Goal: Task Accomplishment & Management: Manage account settings

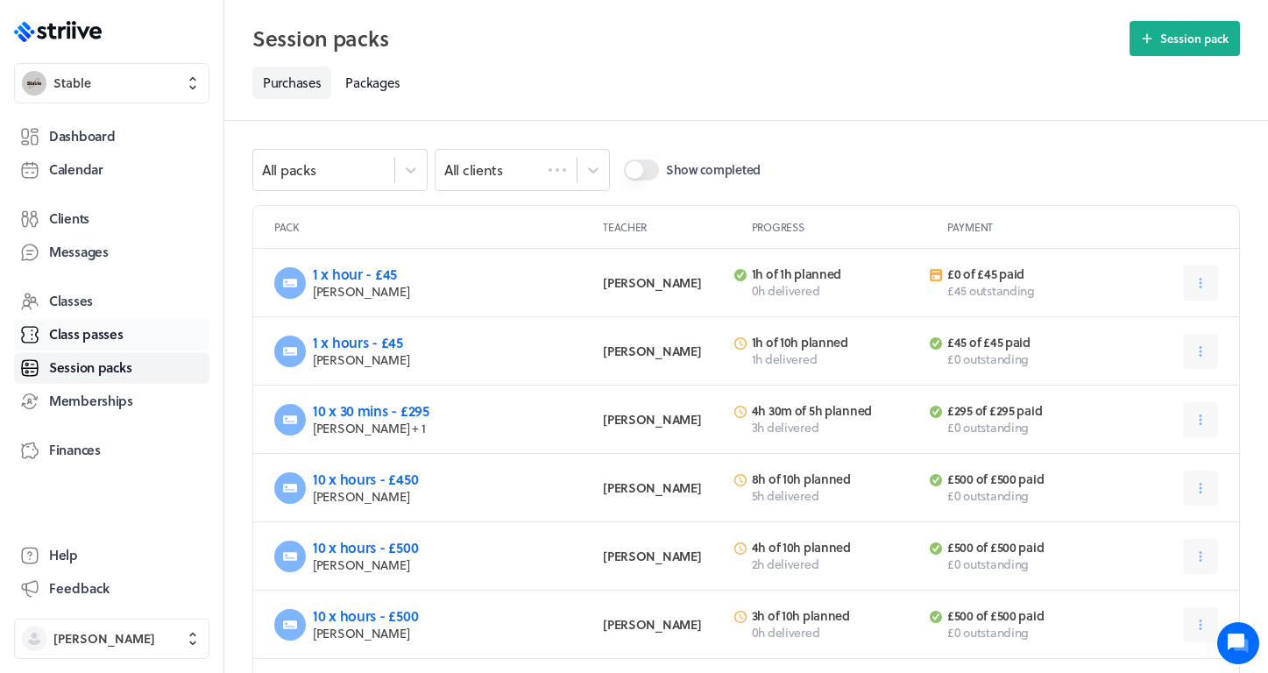
click at [107, 325] on span "Class passes" at bounding box center [86, 334] width 74 height 18
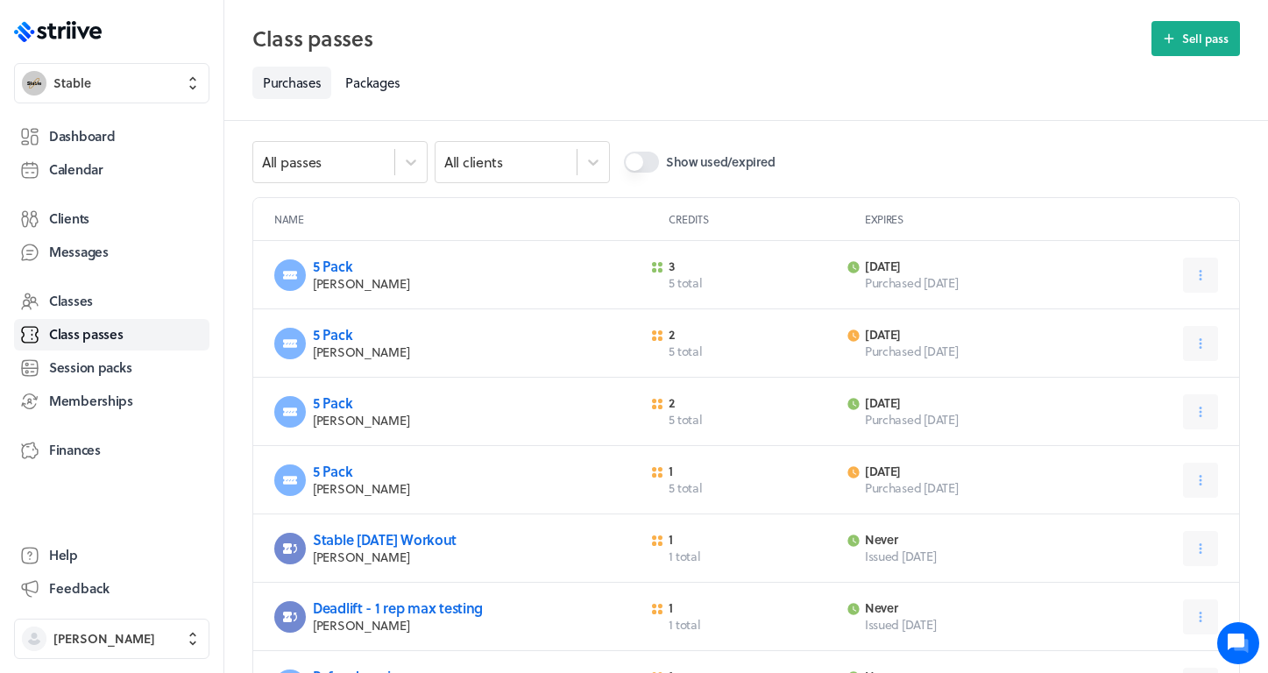
scroll to position [9, 0]
click at [1211, 272] on button at bounding box center [1200, 274] width 35 height 35
click at [1154, 349] on span "Expire now" at bounding box center [1159, 349] width 60 height 16
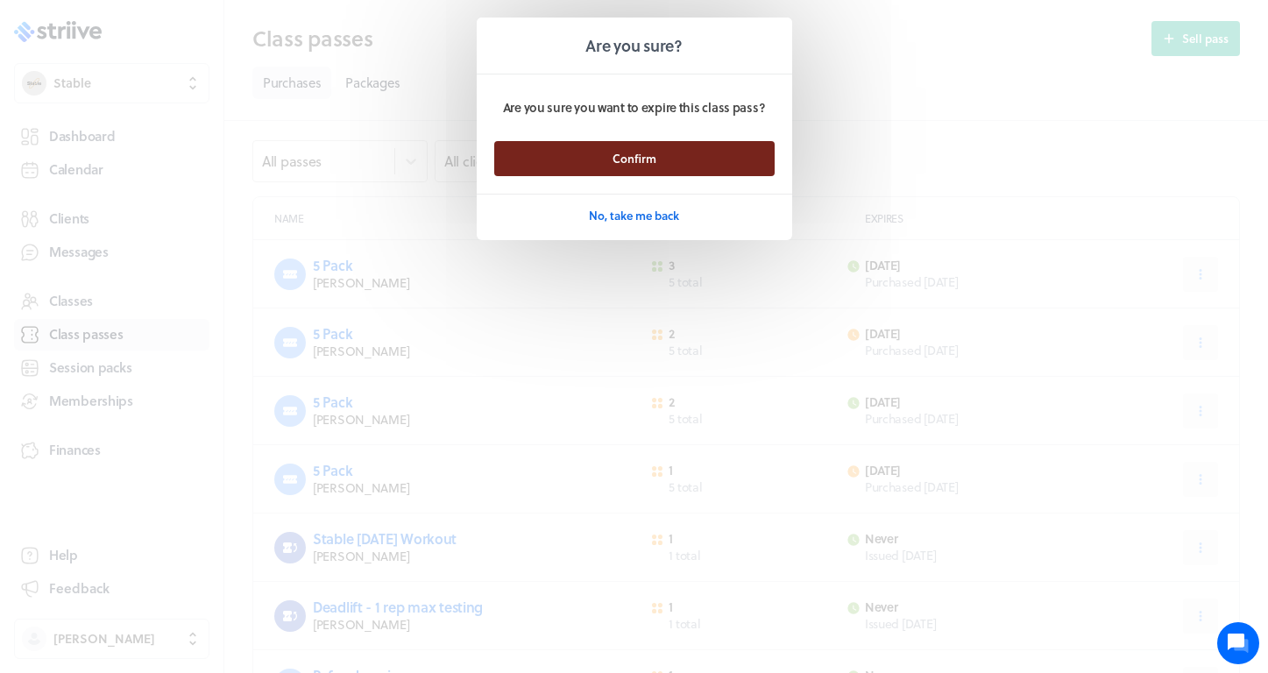
click at [719, 157] on button "Confirm" at bounding box center [634, 158] width 280 height 35
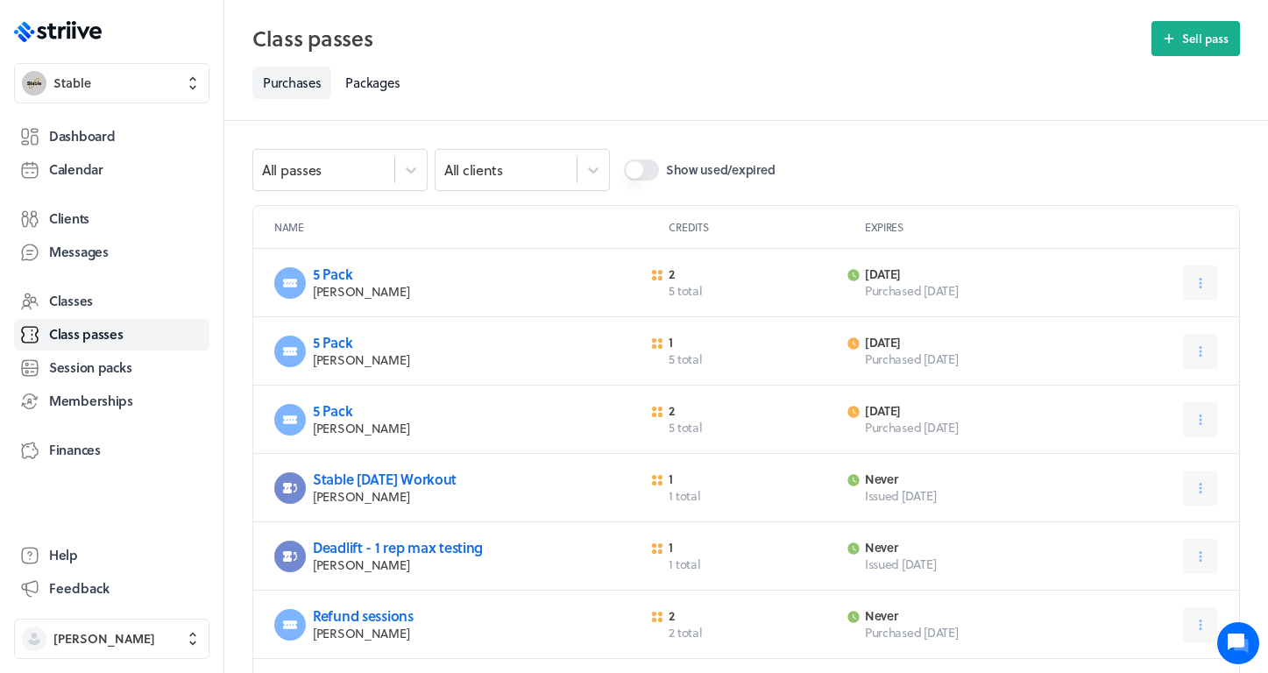
scroll to position [0, 0]
click at [1206, 283] on icon at bounding box center [1201, 283] width 16 height 16
click at [1145, 353] on span "Expire now" at bounding box center [1159, 358] width 60 height 16
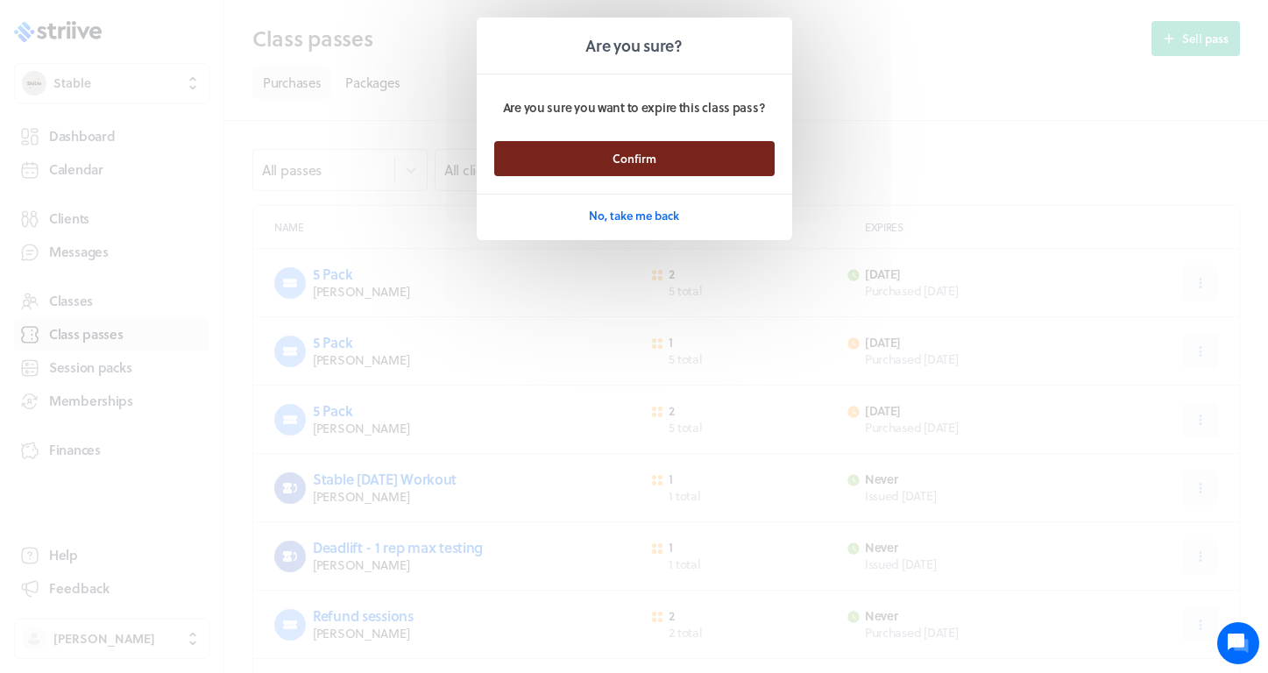
click at [744, 162] on button "Confirm" at bounding box center [634, 158] width 280 height 35
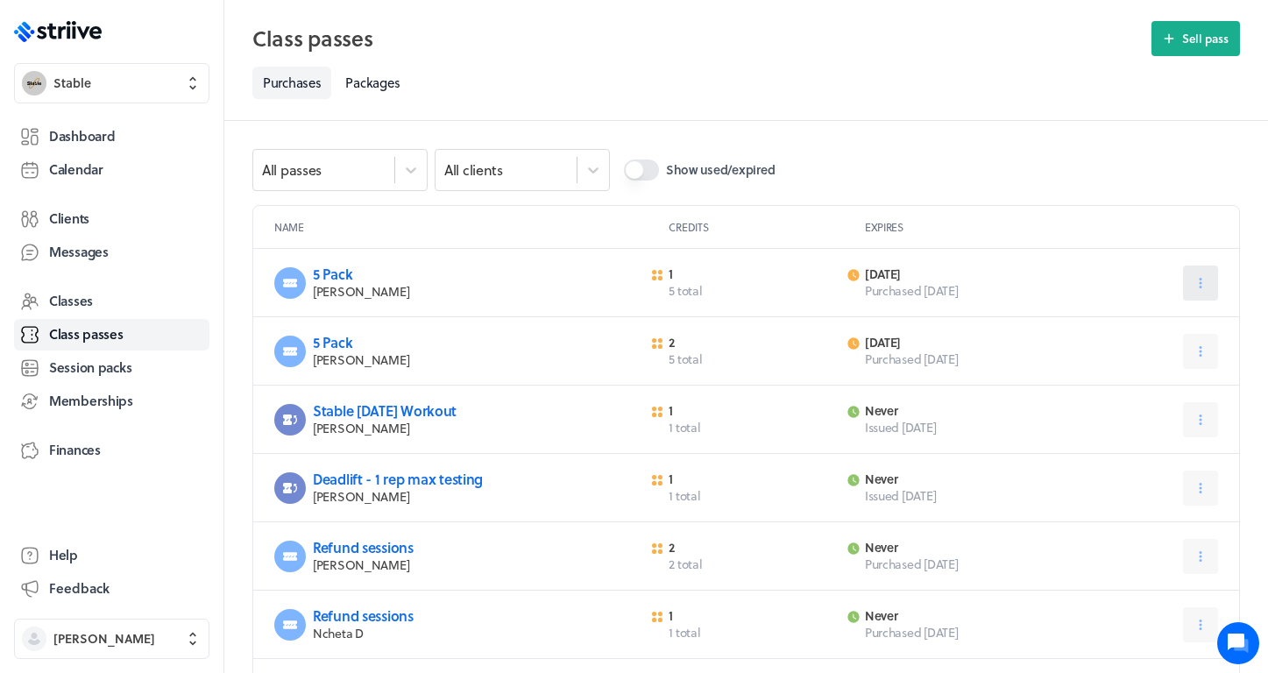
click at [1200, 275] on icon at bounding box center [1201, 283] width 16 height 16
click at [1145, 364] on span "Expire now" at bounding box center [1159, 358] width 60 height 16
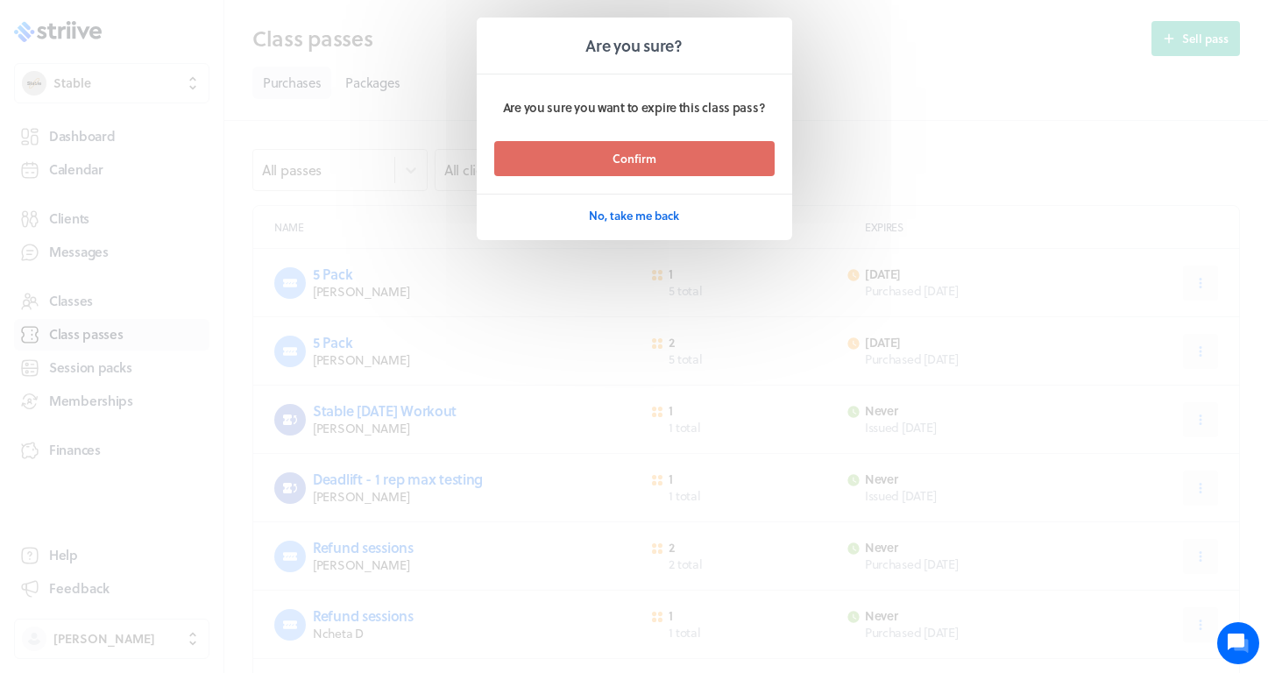
click at [743, 177] on footer "Confirm No, take me back" at bounding box center [635, 187] width 316 height 92
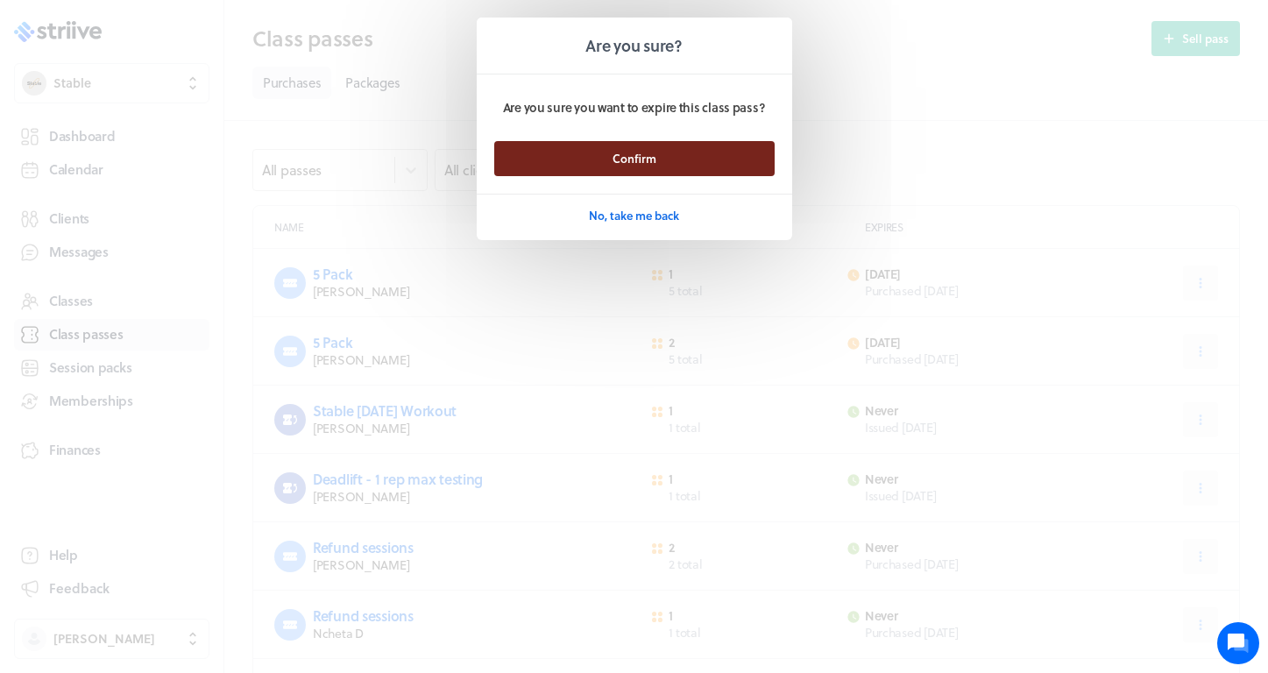
click at [739, 164] on button "Confirm" at bounding box center [634, 158] width 280 height 35
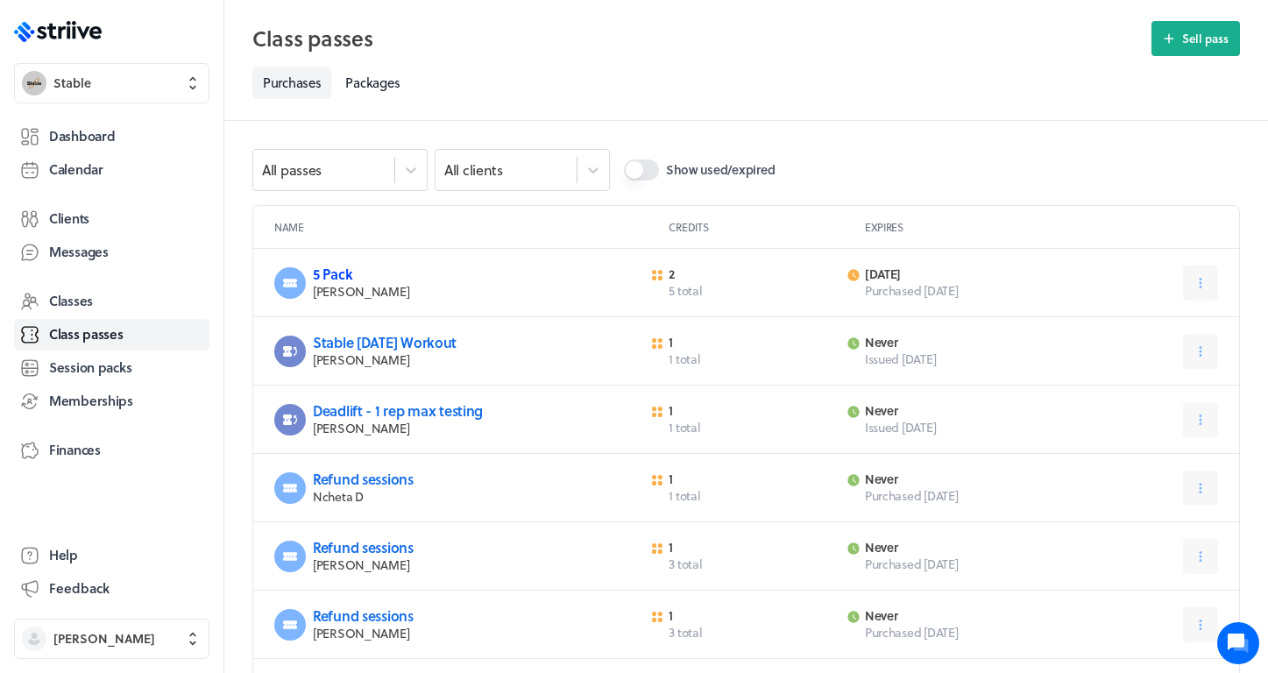
click at [332, 274] on link "5 Pack" at bounding box center [332, 274] width 39 height 20
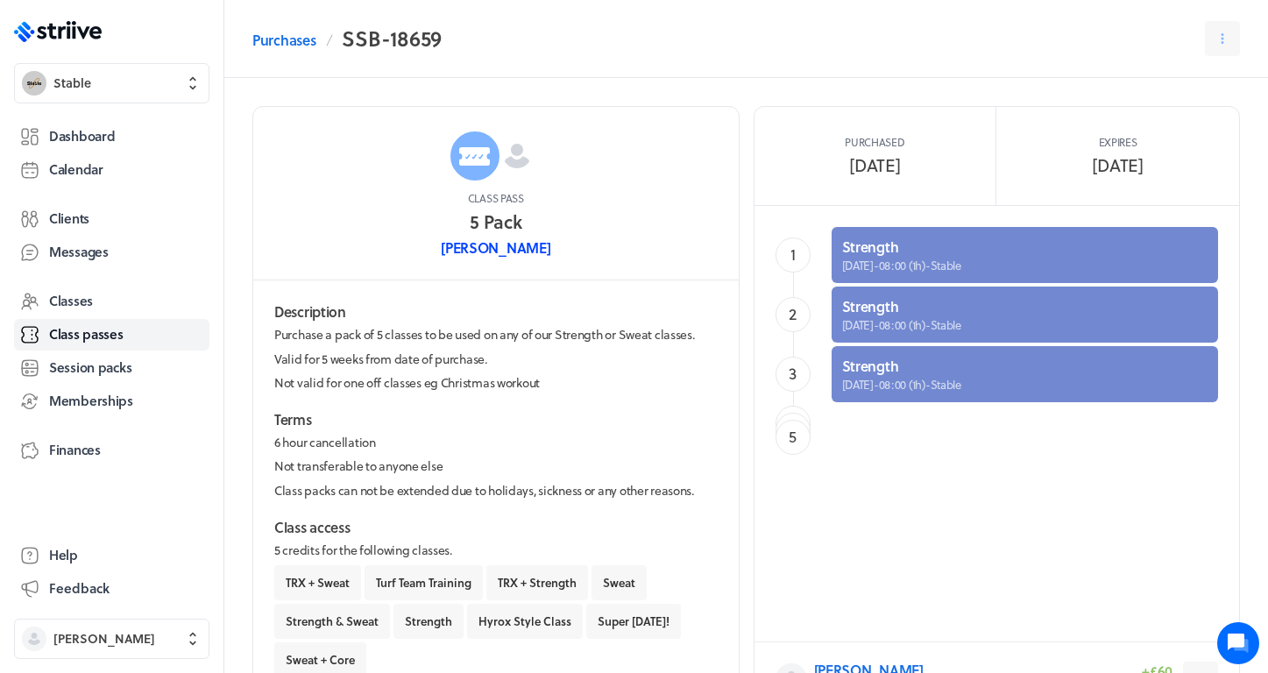
click at [511, 246] on link "[PERSON_NAME]" at bounding box center [496, 248] width 110 height 20
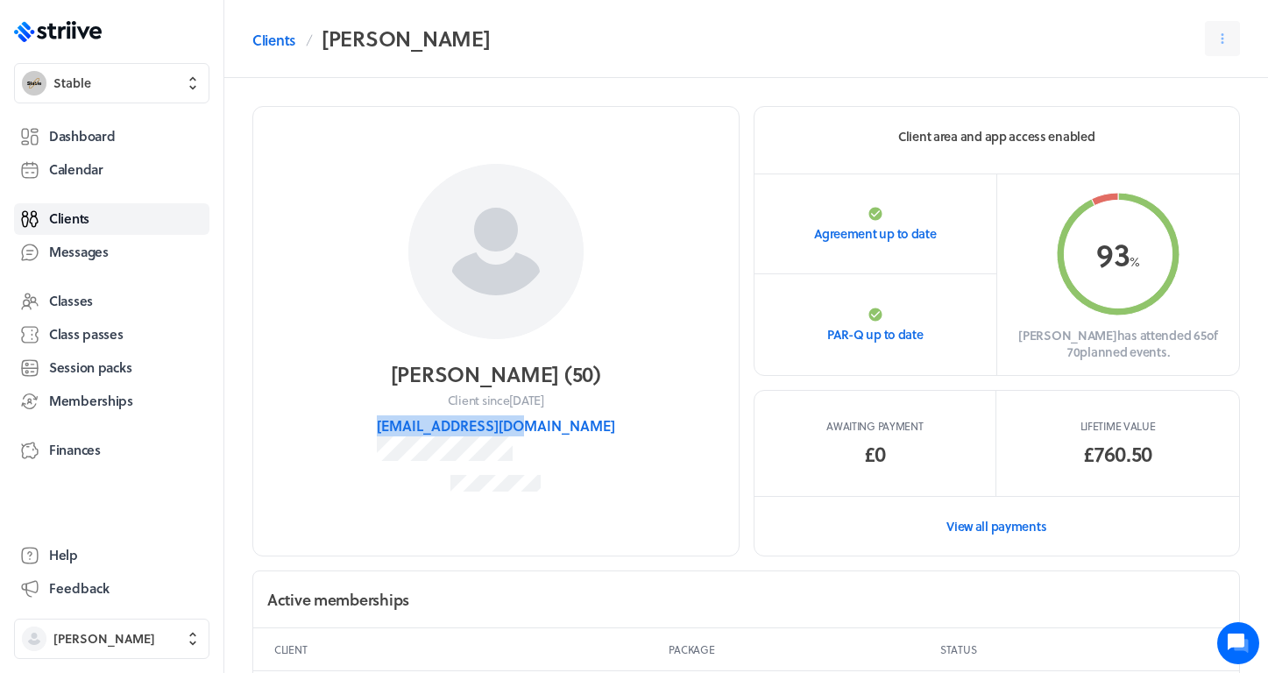
drag, startPoint x: 578, startPoint y: 424, endPoint x: 429, endPoint y: 426, distance: 149.9
click at [429, 426] on section "[PERSON_NAME] ( 50 ) Client since [DATE] [EMAIL_ADDRESS][DOMAIN_NAME]" at bounding box center [495, 331] width 487 height 451
copy button "[EMAIL_ADDRESS][DOMAIN_NAME]"
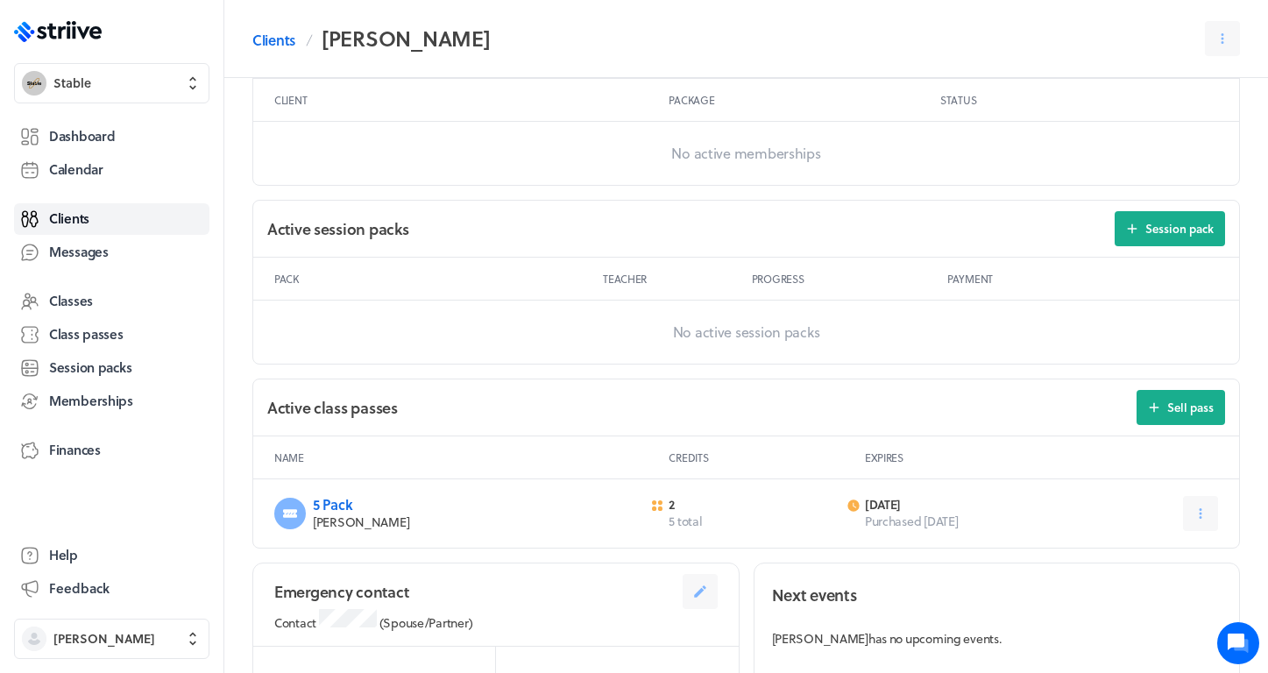
scroll to position [488, 0]
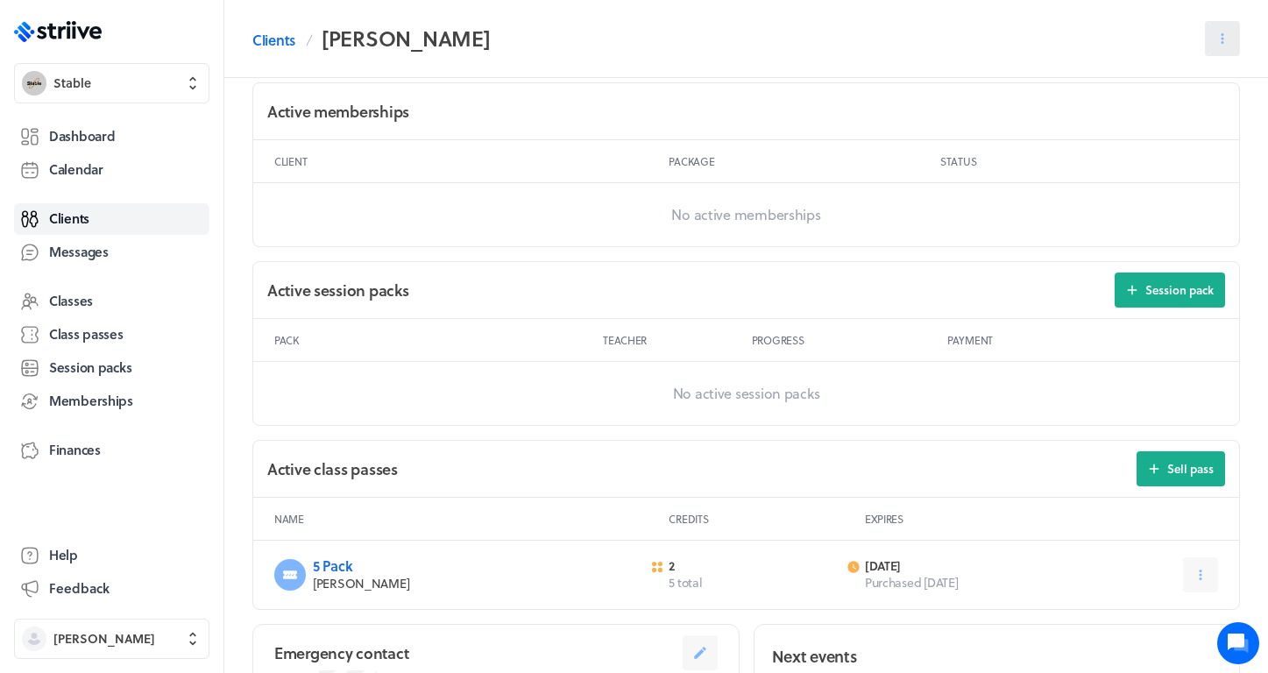
click at [1224, 43] on icon at bounding box center [1223, 39] width 16 height 16
click at [1018, 88] on div "Active memberships" at bounding box center [746, 111] width 986 height 57
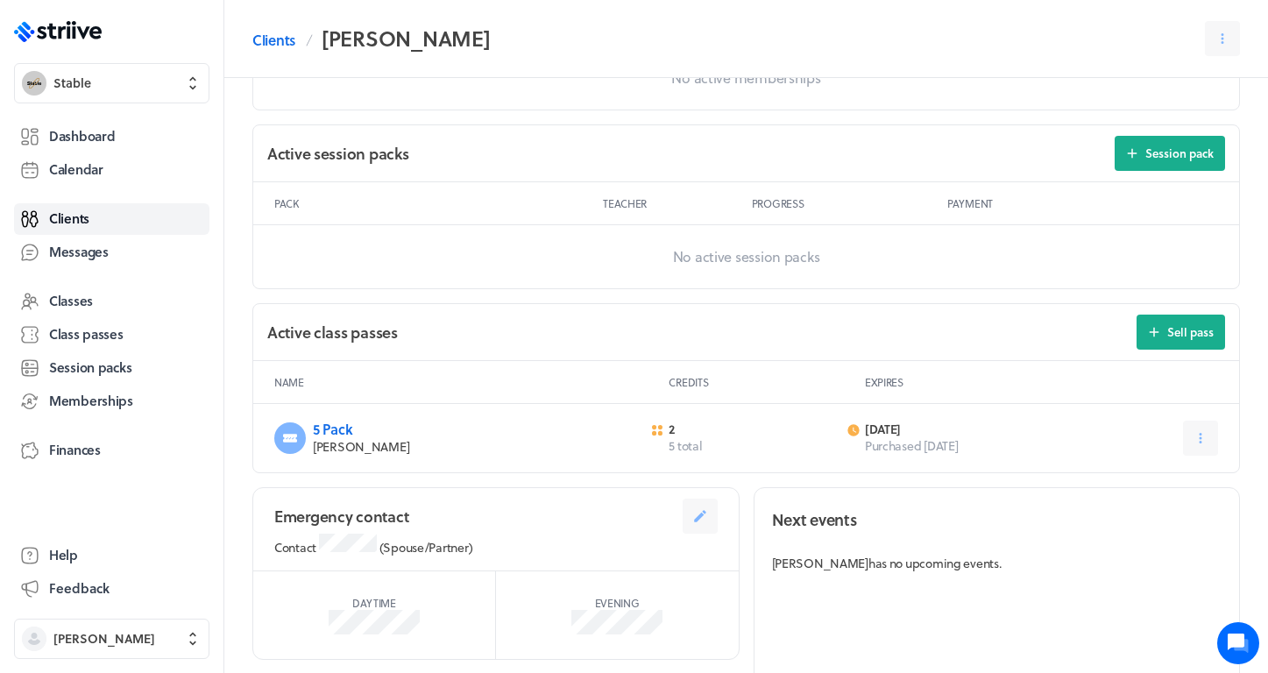
scroll to position [634, 0]
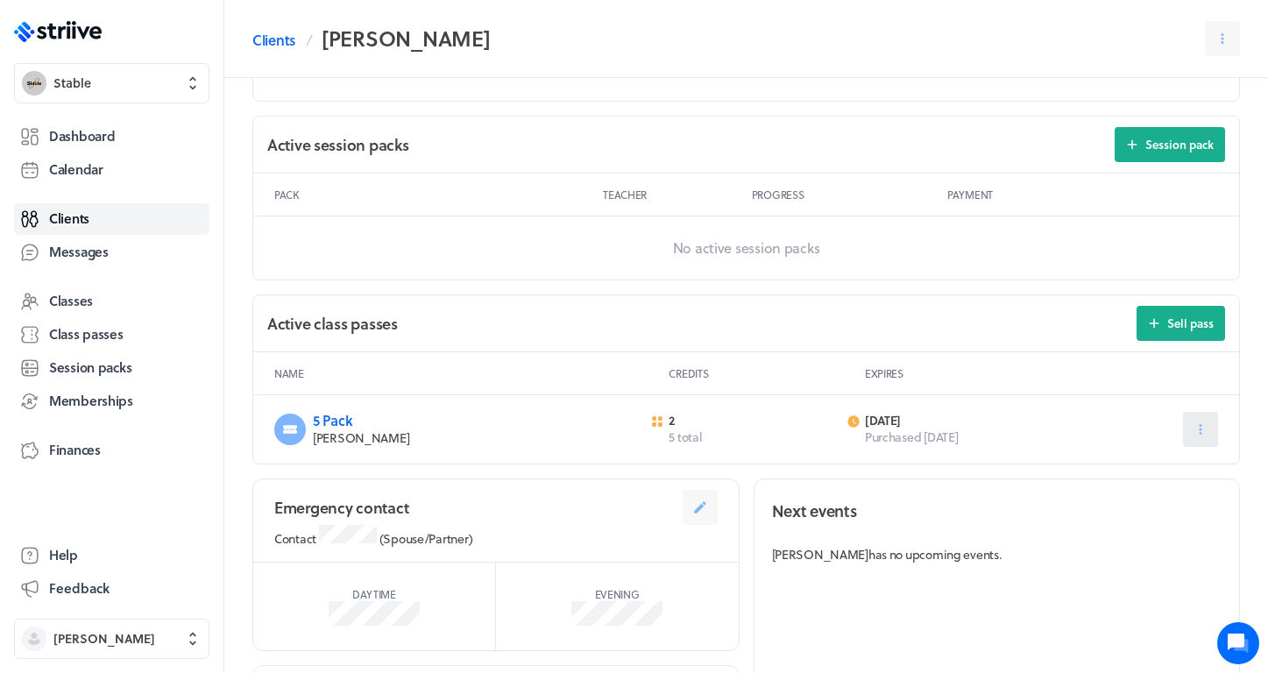
click at [1197, 422] on icon at bounding box center [1201, 430] width 16 height 16
click at [1153, 497] on span "Expire now" at bounding box center [1159, 505] width 60 height 16
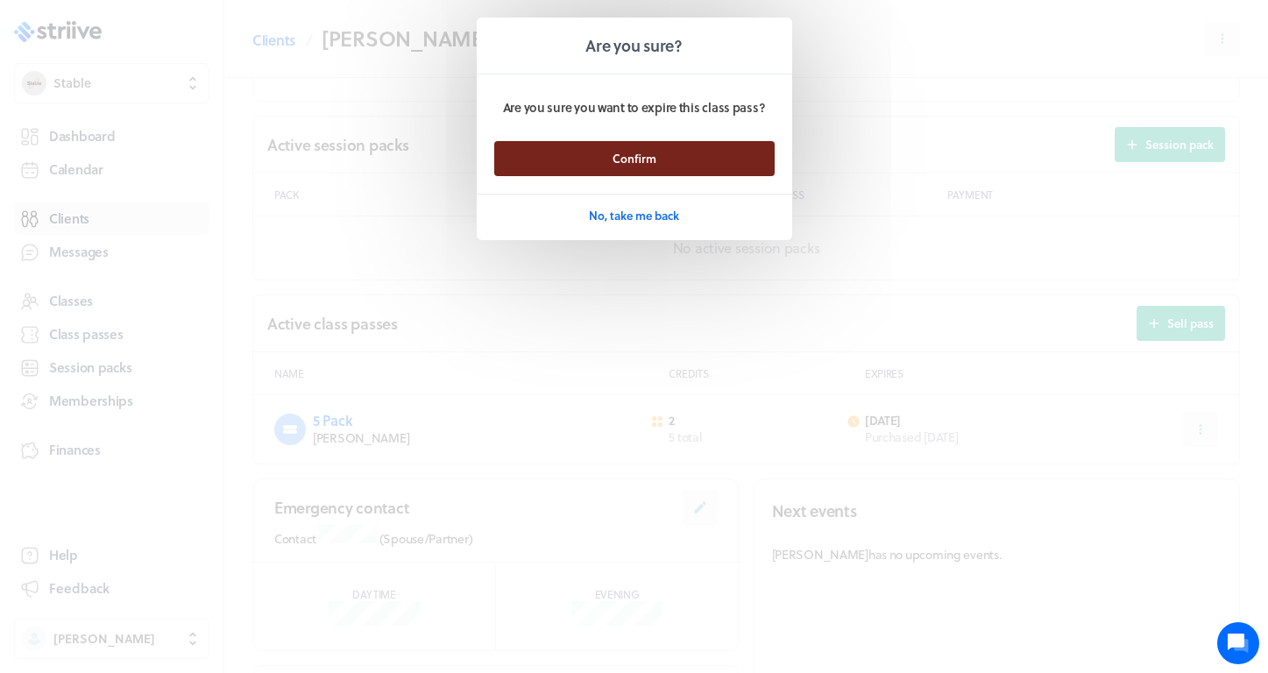
click at [747, 163] on button "Confirm" at bounding box center [634, 158] width 280 height 35
